Goal: Information Seeking & Learning: Compare options

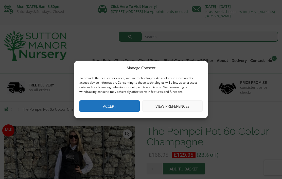
click at [101, 110] on button "Accept" at bounding box center [109, 106] width 60 height 11
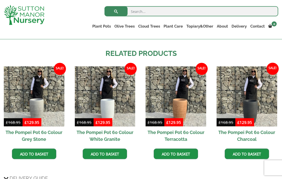
scroll to position [410, 0]
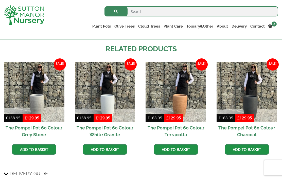
click at [180, 100] on img at bounding box center [175, 92] width 61 height 61
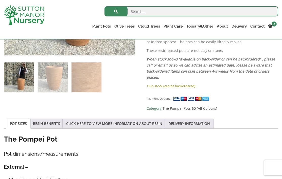
scroll to position [196, 0]
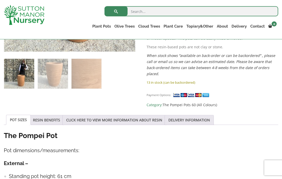
click at [43, 124] on link "RESIN BENEFITS" at bounding box center [46, 121] width 27 height 10
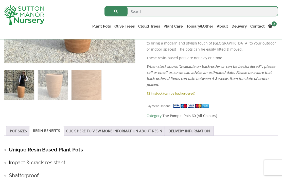
scroll to position [185, 0]
click at [16, 133] on link "POT SIZES" at bounding box center [18, 131] width 17 height 10
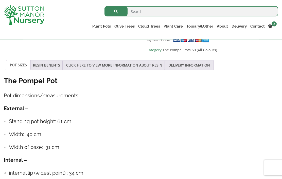
scroll to position [251, 0]
click at [0, 0] on link "The Amalfi Pots" at bounding box center [0, 0] width 0 height 0
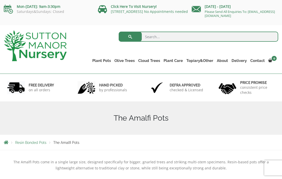
click at [0, 0] on link "The Milan Pots" at bounding box center [0, 0] width 0 height 0
click at [0, 0] on link "The San Marino Pots" at bounding box center [0, 0] width 0 height 0
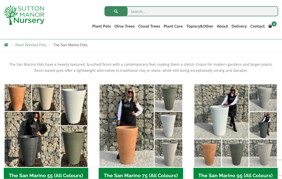
scroll to position [89, 0]
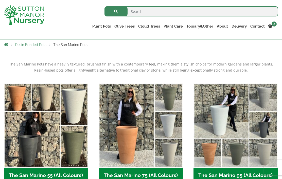
click at [39, 112] on img "Visit product category The San Marino 55 (All Colours)" at bounding box center [46, 126] width 84 height 84
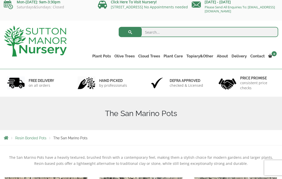
scroll to position [0, 0]
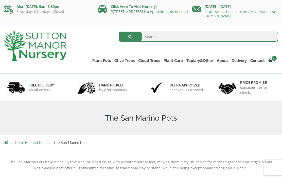
click at [0, 0] on link "The Mediterranean Pots" at bounding box center [0, 0] width 0 height 0
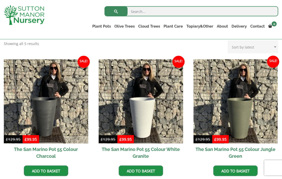
scroll to position [115, 0]
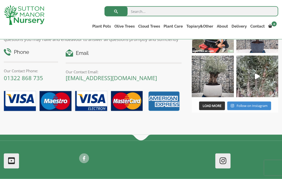
scroll to position [368, 0]
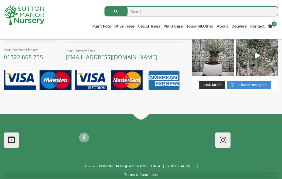
click at [0, 0] on link "Resin Bonded Pots" at bounding box center [0, 0] width 0 height 0
click at [0, 0] on link "The Pompei Pots" at bounding box center [0, 0] width 0 height 0
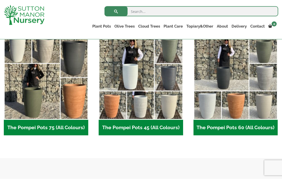
scroll to position [137, 0]
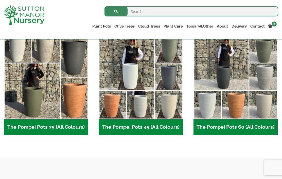
click at [234, 106] on img "Visit product category The Pompei Pots 60 (All Colours)" at bounding box center [235, 77] width 84 height 84
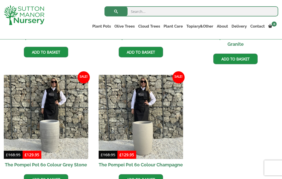
scroll to position [216, 0]
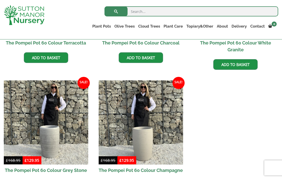
click at [43, 137] on img at bounding box center [46, 123] width 84 height 84
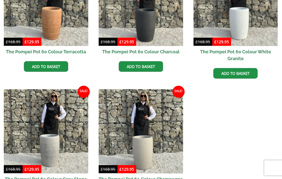
scroll to position [238, 0]
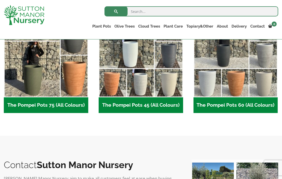
scroll to position [89, 0]
